Goal: Transaction & Acquisition: Purchase product/service

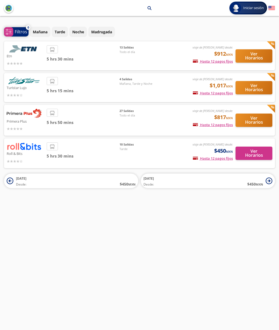
click at [21, 33] on p "Filtros" at bounding box center [21, 32] width 13 height 6
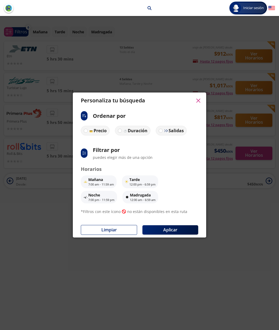
click at [64, 239] on div "Personaliza tu búsqueda ci:sort-ascending Ordenar por Precio Duración Salidas s…" at bounding box center [139, 165] width 279 height 330
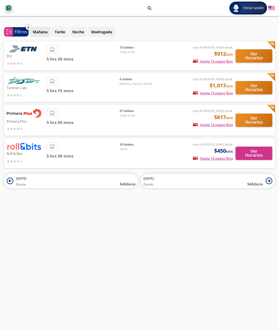
click at [45, 34] on p "Mañana" at bounding box center [40, 32] width 15 height 6
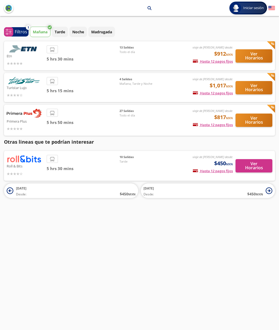
click at [44, 33] on p "Mañana" at bounding box center [40, 32] width 15 height 6
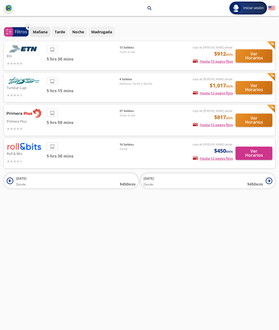
click at [44, 33] on p "Mañana" at bounding box center [40, 32] width 15 height 6
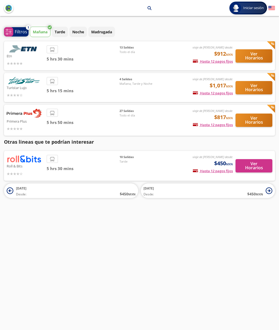
click at [18, 31] on p "Filtros" at bounding box center [21, 32] width 13 height 6
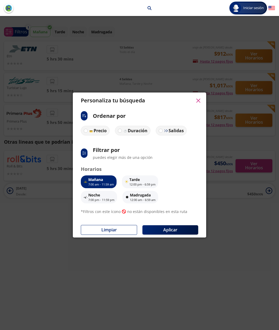
click at [105, 181] on p "Mañana" at bounding box center [101, 180] width 26 height 6
click at [106, 182] on p "Mañana" at bounding box center [101, 180] width 26 height 6
click at [173, 227] on button "Aplicar" at bounding box center [170, 229] width 56 height 9
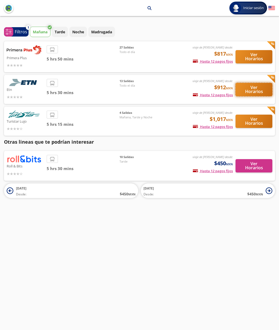
click at [253, 90] on button "Ver Horarios" at bounding box center [253, 89] width 37 height 13
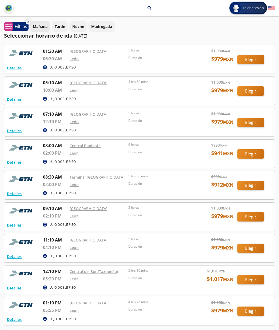
click at [42, 26] on p "Mañana" at bounding box center [40, 27] width 15 height 6
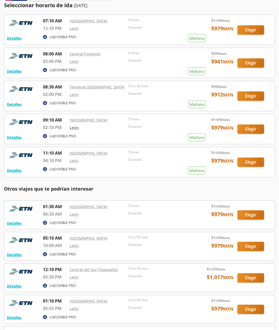
scroll to position [32, 0]
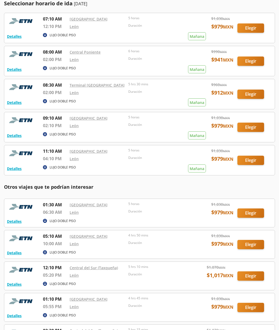
click at [247, 162] on div at bounding box center [139, 160] width 270 height 30
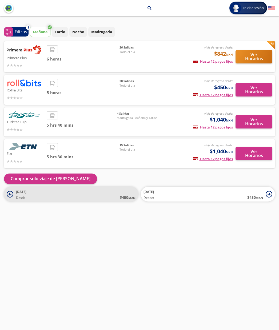
click at [11, 196] on icon at bounding box center [10, 194] width 7 height 7
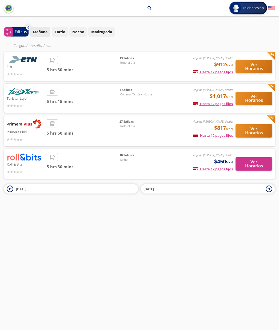
click at [36, 32] on p "Mañana" at bounding box center [40, 32] width 15 height 6
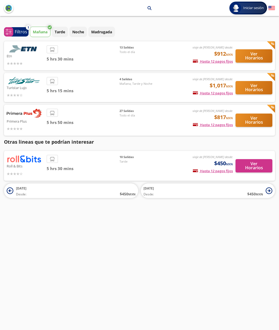
click at [130, 47] on span "13 Salidas" at bounding box center [137, 47] width 37 height 5
click at [261, 55] on button "Ver Horarios" at bounding box center [253, 55] width 37 height 13
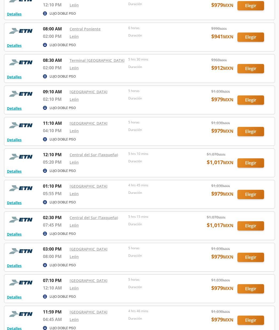
scroll to position [117, 0]
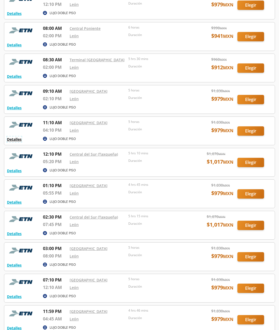
click at [17, 138] on button "Detalles" at bounding box center [14, 140] width 15 height 6
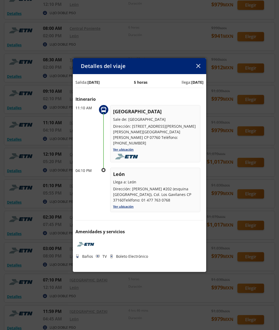
click at [104, 254] on p "TV" at bounding box center [104, 257] width 4 height 6
click at [116, 254] on p "Boleto Electrónico" at bounding box center [132, 257] width 32 height 6
click at [91, 254] on p "Baños" at bounding box center [87, 257] width 11 height 6
click at [197, 66] on icon "button" at bounding box center [198, 66] width 4 height 4
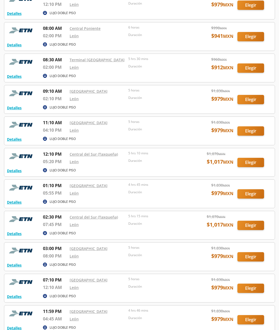
click at [249, 196] on div at bounding box center [139, 194] width 270 height 28
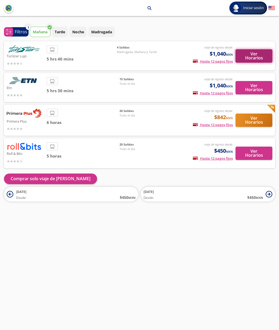
click at [251, 58] on button "Ver Horarios" at bounding box center [253, 55] width 37 height 13
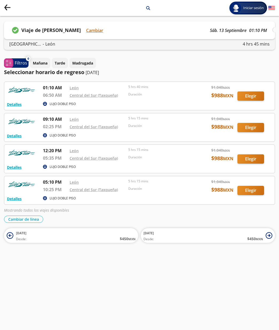
click at [8, 7] on icon "Group 9 Created with Sketch." at bounding box center [7, 7] width 7 height 7
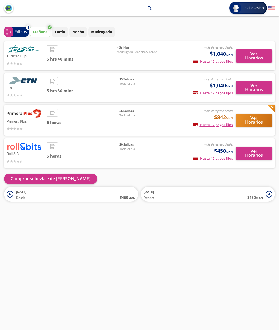
click at [9, 7] on img "back" at bounding box center [8, 8] width 7 height 7
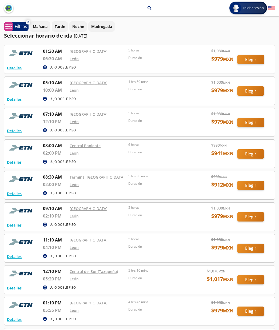
click at [249, 93] on div at bounding box center [139, 91] width 270 height 28
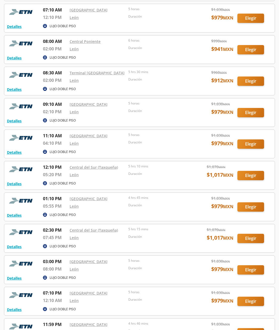
scroll to position [131, 0]
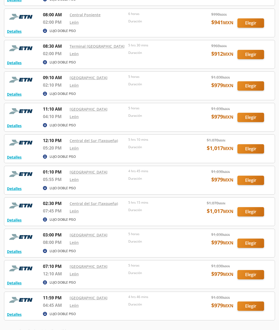
click at [49, 117] on div at bounding box center [139, 117] width 270 height 28
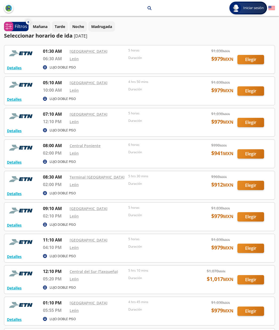
click at [253, 249] on div at bounding box center [139, 248] width 270 height 28
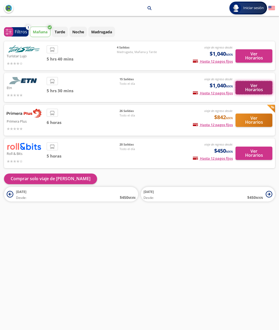
click at [250, 87] on button "Ver Horarios" at bounding box center [253, 87] width 37 height 13
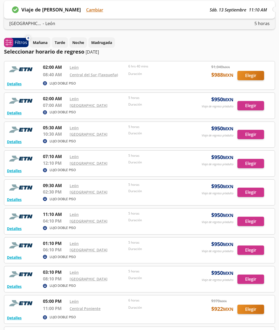
scroll to position [21, 0]
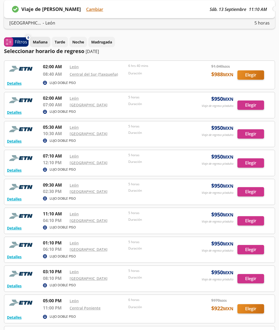
click at [42, 43] on p "Mañana" at bounding box center [40, 42] width 15 height 6
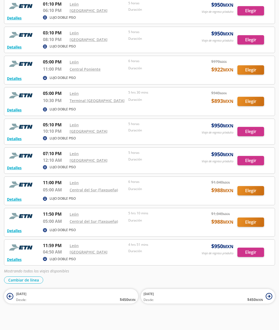
scroll to position [275, 0]
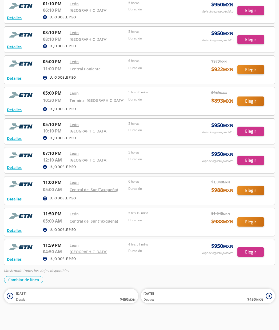
click at [248, 130] on div at bounding box center [139, 132] width 270 height 26
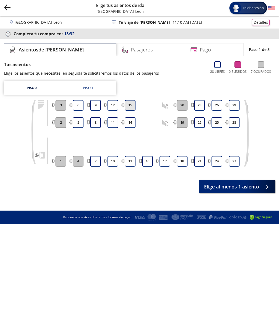
click at [130, 107] on button "15" at bounding box center [130, 105] width 11 height 11
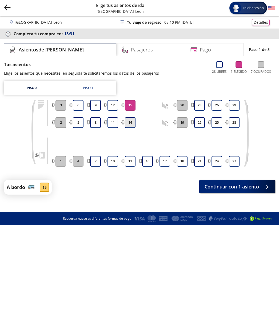
click at [129, 122] on button "14" at bounding box center [130, 122] width 11 height 11
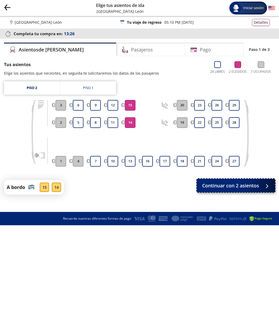
click at [250, 190] on button "Continuar con 2 asientos" at bounding box center [236, 185] width 78 height 13
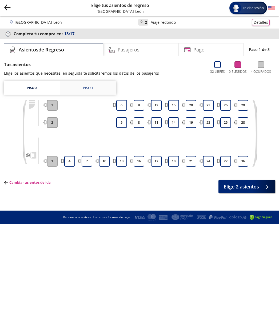
click at [84, 88] on div "Piso 1" at bounding box center [88, 87] width 10 height 5
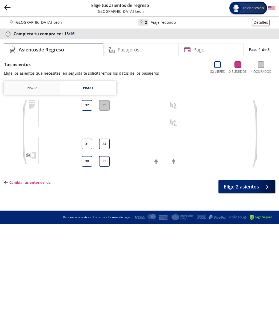
click at [38, 86] on link "Piso 2" at bounding box center [32, 87] width 56 height 13
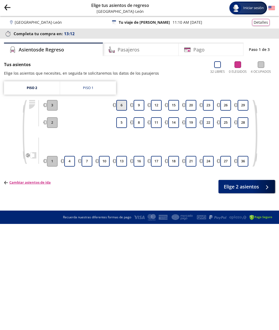
click at [124, 104] on button "6" at bounding box center [121, 105] width 11 height 11
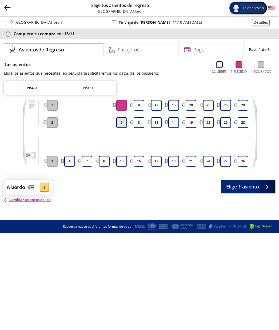
click at [124, 122] on button "5" at bounding box center [121, 122] width 11 height 11
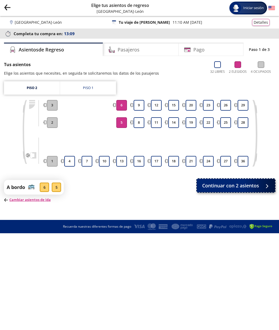
click at [243, 188] on span "Continuar con 2 asientos" at bounding box center [230, 185] width 57 height 7
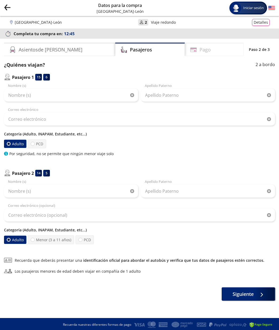
click at [203, 50] on div "Pago" at bounding box center [214, 49] width 59 height 13
click at [76, 25] on div "Ciudad de México - León User 2 Viaje redondo Detalles" at bounding box center [139, 22] width 260 height 7
click at [7, 5] on icon "back" at bounding box center [6, 6] width 2 height 3
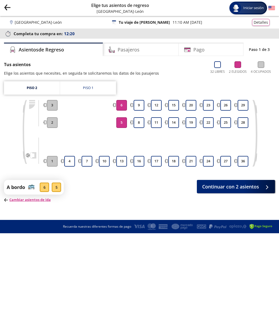
drag, startPoint x: 10, startPoint y: 12, endPoint x: 8, endPoint y: 9, distance: 4.0
click at [10, 12] on button "Group 9 Created with Sketch." at bounding box center [7, 8] width 7 height 8
click at [8, 9] on icon "Group 9 Created with Sketch." at bounding box center [7, 7] width 7 height 7
click at [6, 7] on icon "back" at bounding box center [8, 7] width 6 height 0
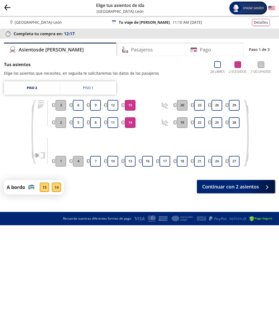
click at [5, 7] on icon "back" at bounding box center [8, 7] width 6 height 0
